Goal: Task Accomplishment & Management: Manage account settings

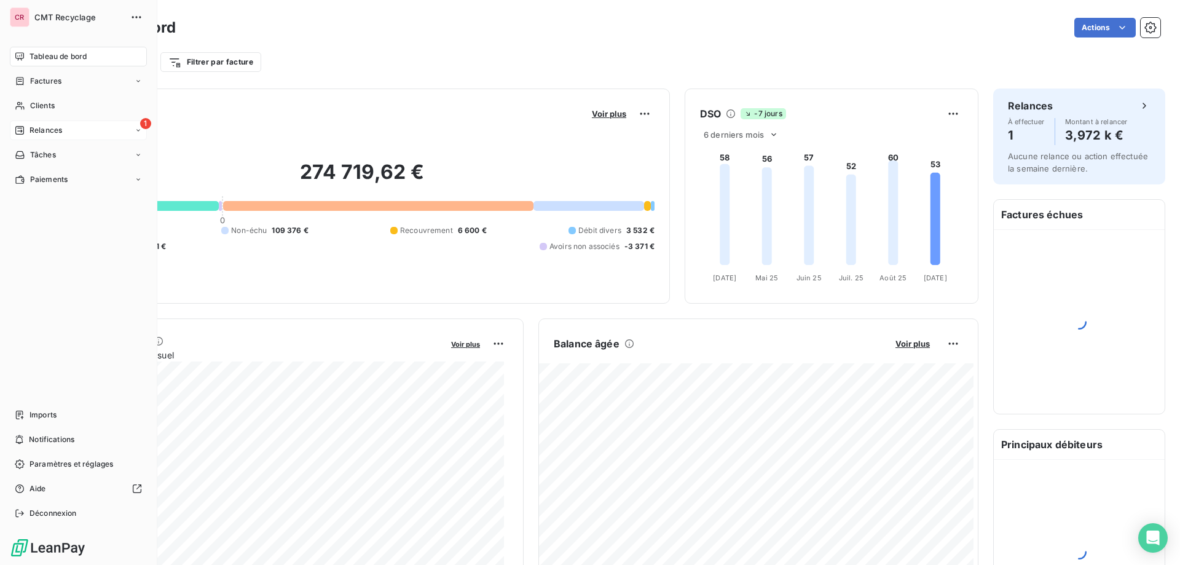
click at [38, 125] on span "Relances" at bounding box center [45, 130] width 33 height 11
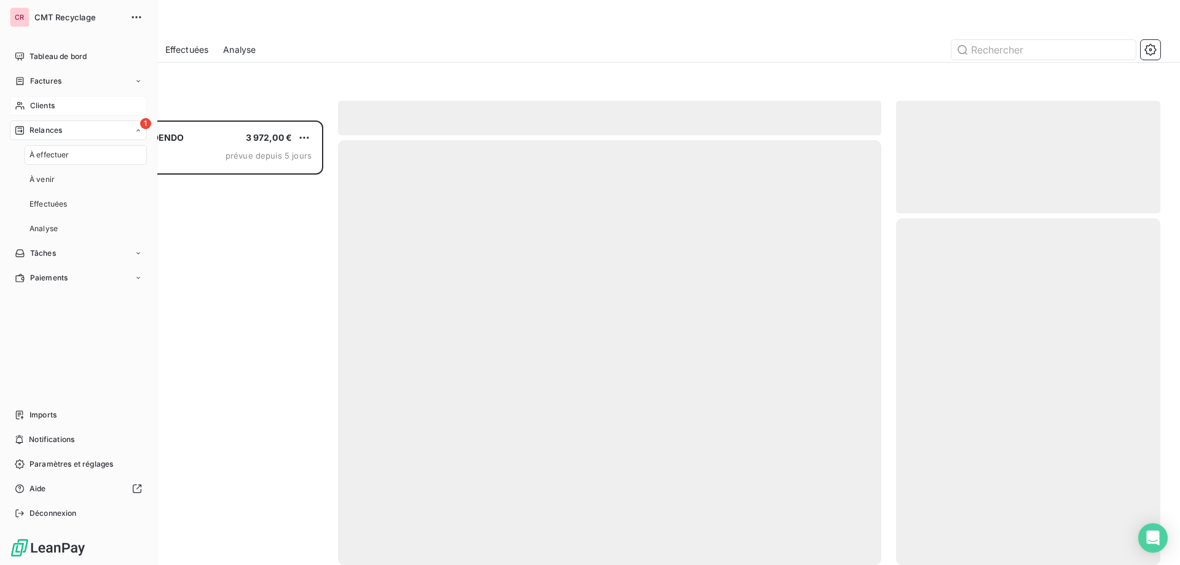
scroll to position [435, 255]
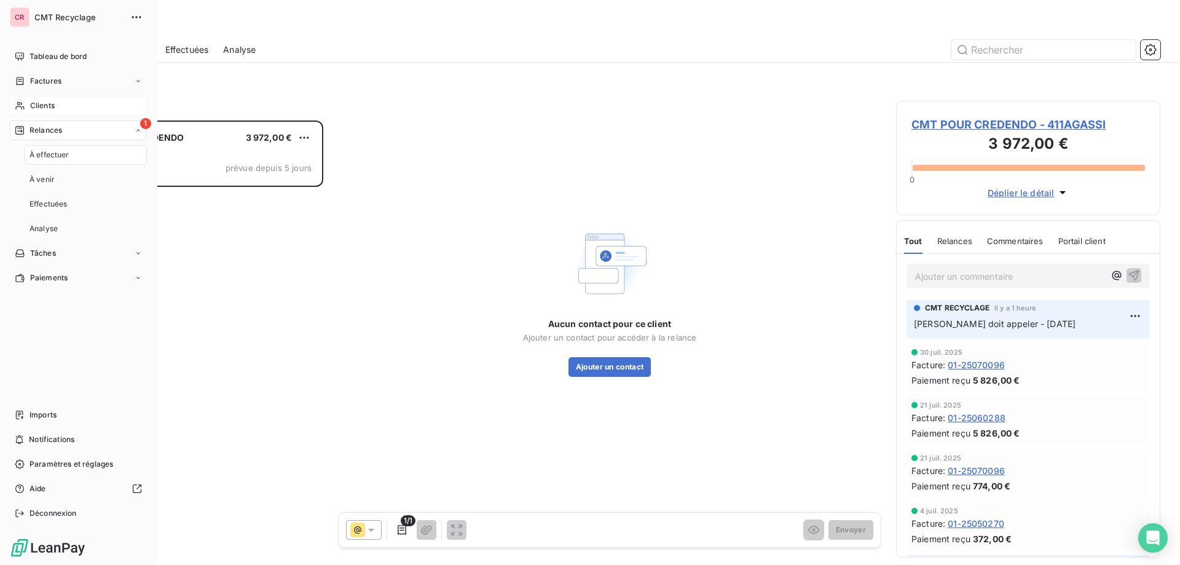
click at [41, 102] on span "Clients" at bounding box center [42, 105] width 25 height 11
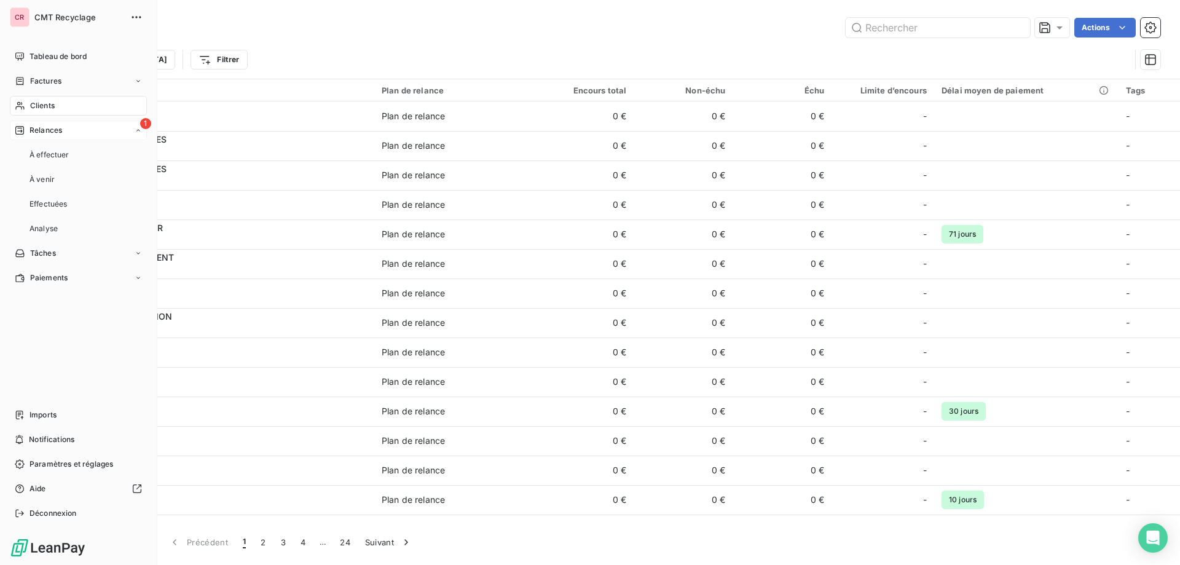
click at [45, 131] on span "Relances" at bounding box center [45, 130] width 33 height 11
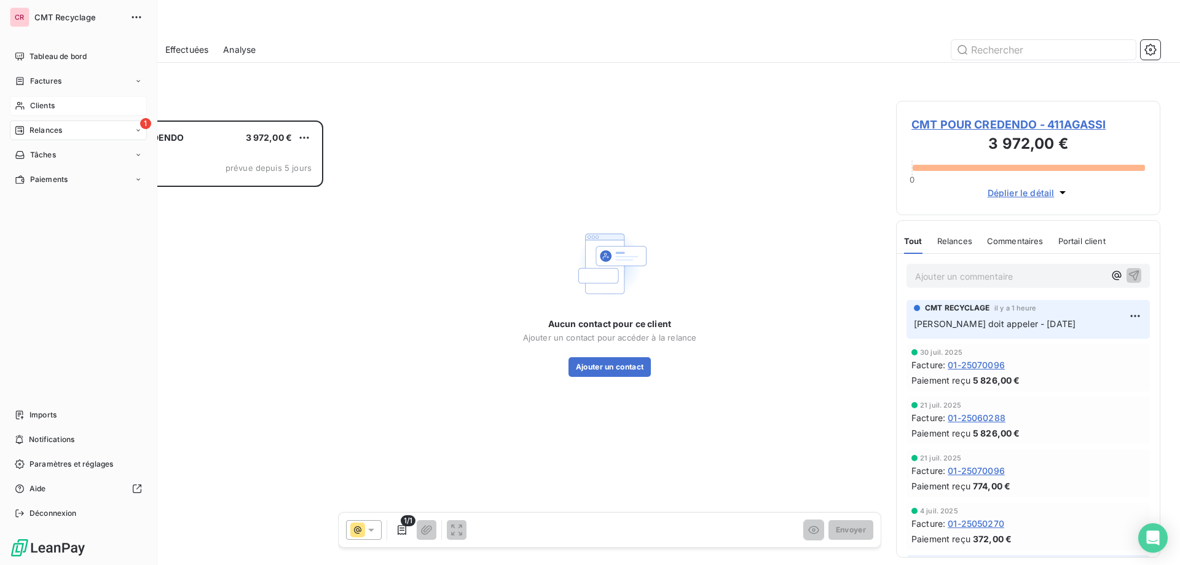
scroll to position [435, 255]
click at [50, 108] on span "Clients" at bounding box center [42, 105] width 25 height 11
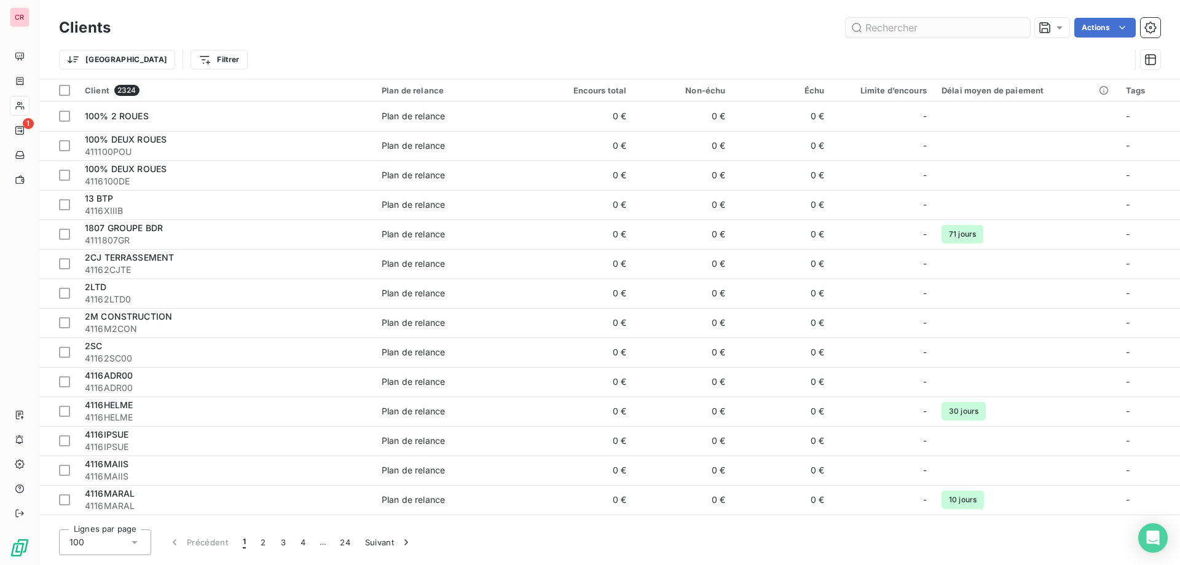
click at [918, 31] on input "text" at bounding box center [937, 28] width 184 height 20
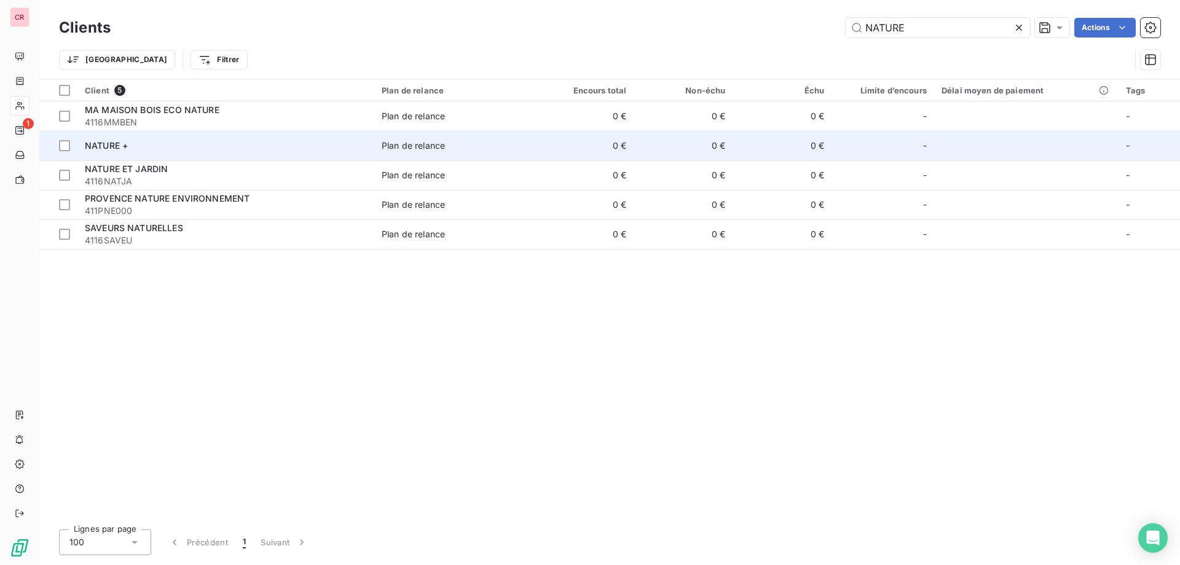
type input "NATURE"
click at [543, 143] on td "0 €" at bounding box center [584, 145] width 99 height 29
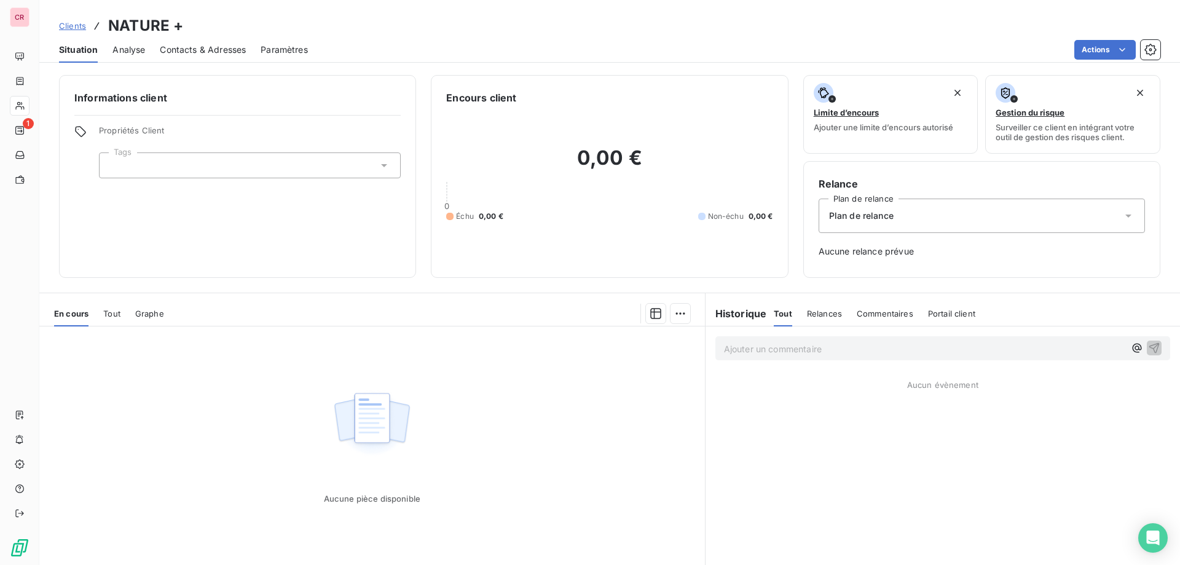
click at [145, 49] on span "Analyse" at bounding box center [128, 50] width 33 height 12
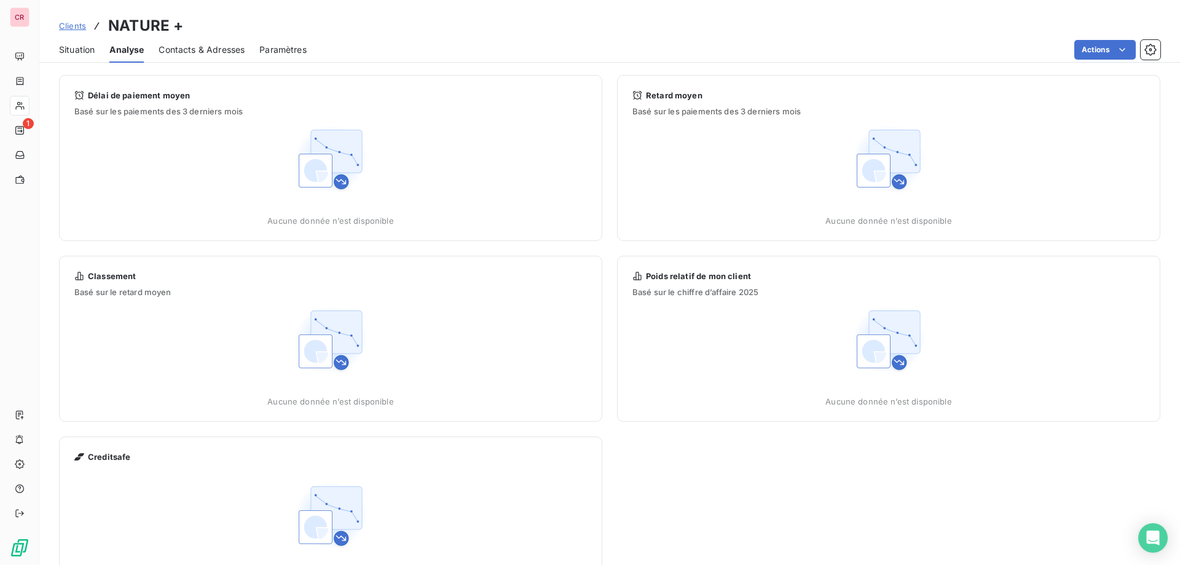
click at [209, 51] on span "Contacts & Adresses" at bounding box center [202, 50] width 86 height 12
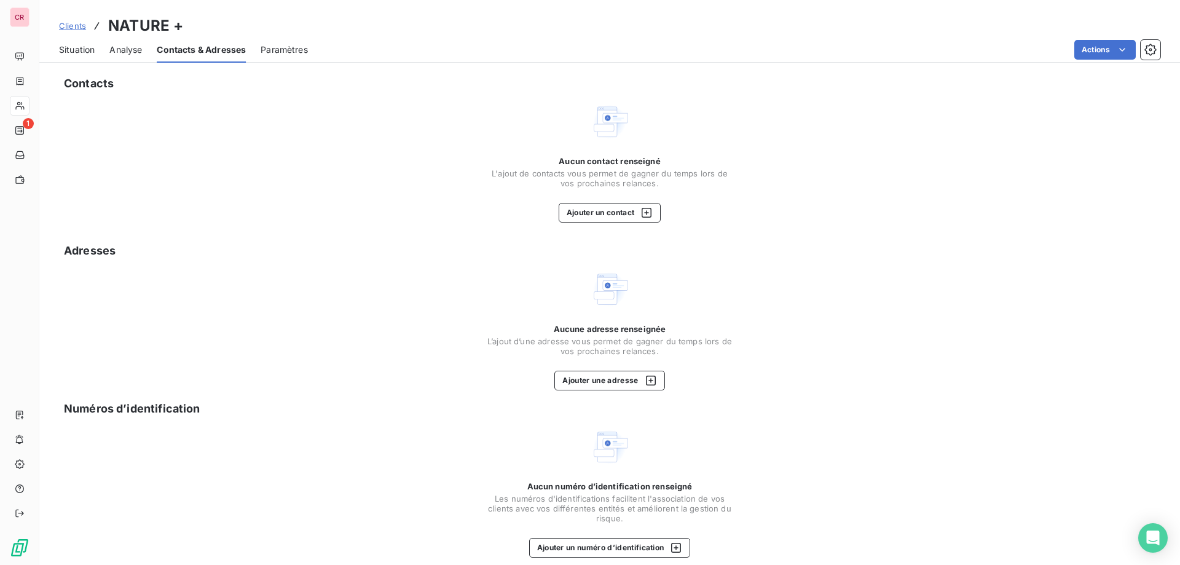
click at [281, 44] on span "Paramètres" at bounding box center [284, 50] width 47 height 12
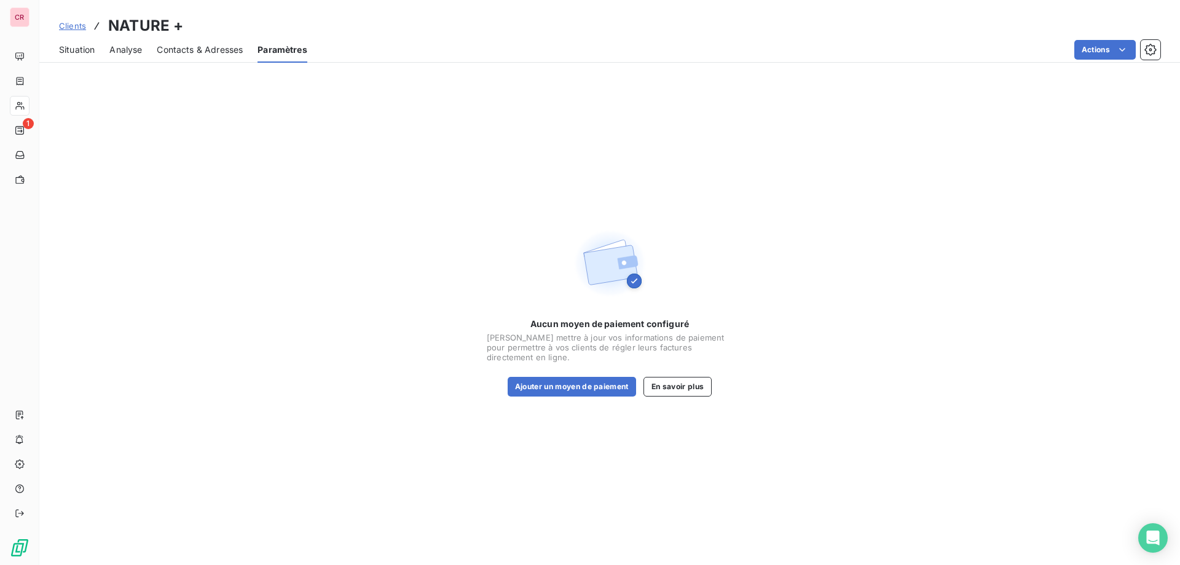
click at [67, 45] on span "Situation" at bounding box center [77, 50] width 36 height 12
